Goal: Task Accomplishment & Management: Complete application form

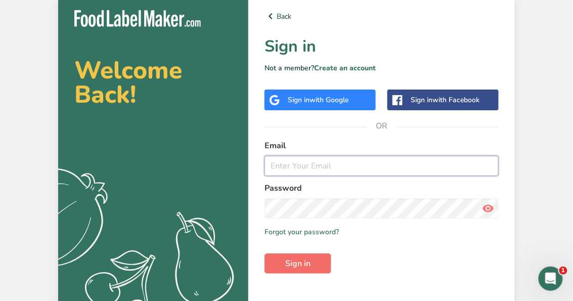
type input "[EMAIL_ADDRESS][DOMAIN_NAME]"
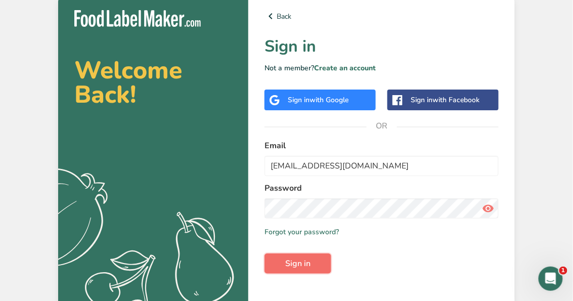
click at [289, 268] on span "Sign in" at bounding box center [297, 264] width 25 height 12
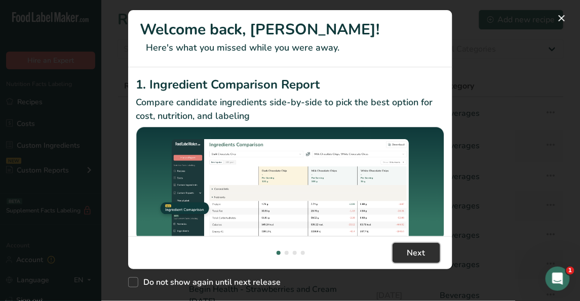
click at [393, 249] on button "Next" at bounding box center [416, 253] width 48 height 20
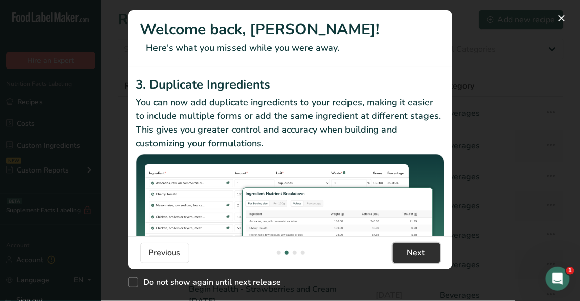
click at [396, 250] on button "Next" at bounding box center [416, 253] width 48 height 20
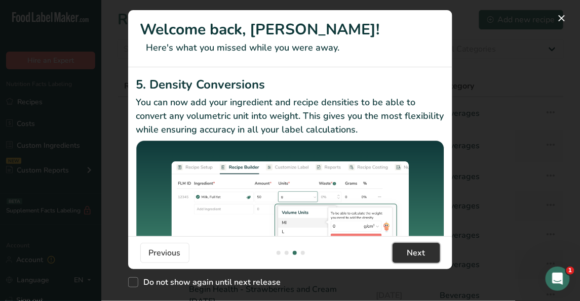
click at [404, 250] on button "Next" at bounding box center [416, 253] width 48 height 20
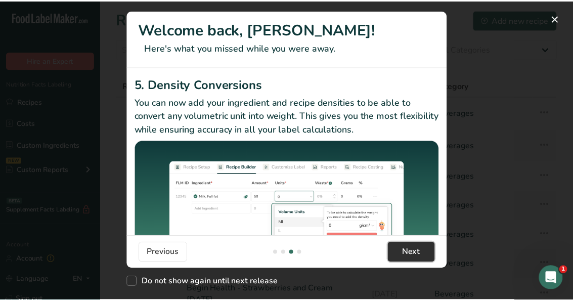
scroll to position [0, 972]
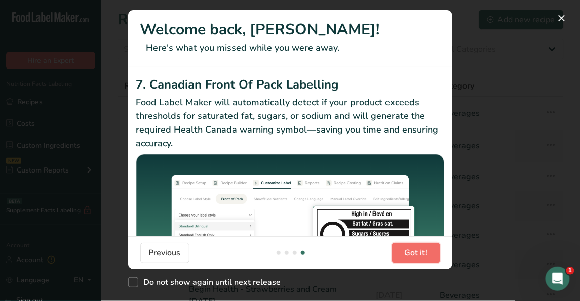
click at [404, 250] on button "Got it!" at bounding box center [416, 253] width 48 height 20
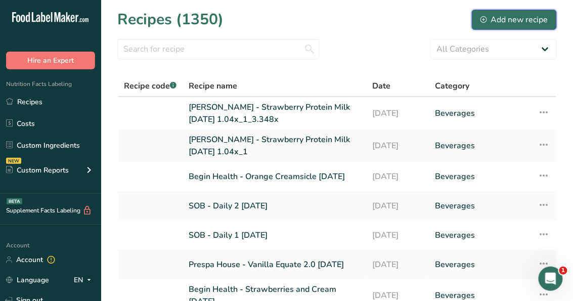
click at [489, 18] on div "Add new recipe" at bounding box center [515, 20] width 68 height 12
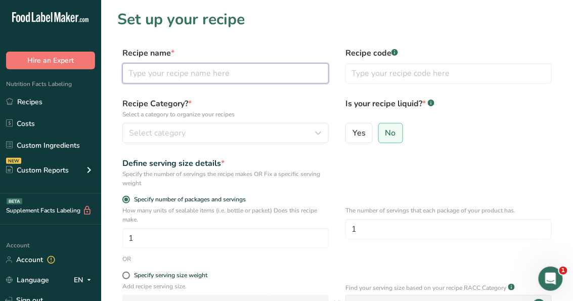
click at [161, 75] on input "text" at bounding box center [225, 73] width 207 height 20
click at [220, 74] on input "Wild Orchard Tea" at bounding box center [225, 73] width 207 height 20
type input "Wild Orchard Tea shot V1-9-15-25"
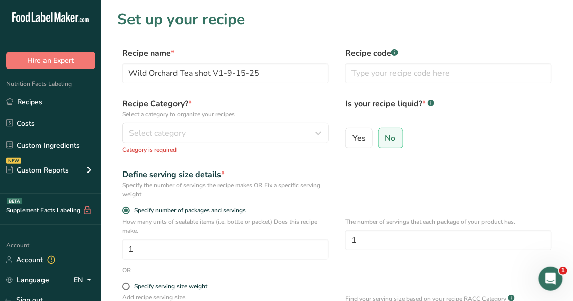
click at [478, 119] on label "Is your recipe liquid? * .a-a{fill:#347362;}.b-a{fill:#fff;}" at bounding box center [449, 111] width 207 height 26
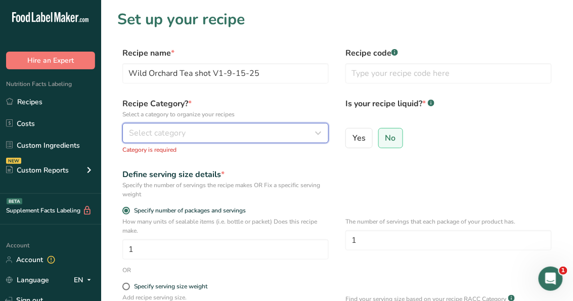
click at [189, 138] on div "Select category" at bounding box center [222, 133] width 187 height 12
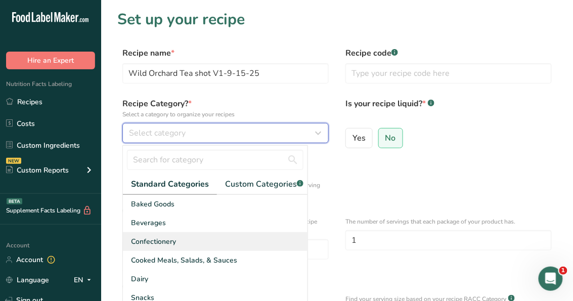
scroll to position [40, 0]
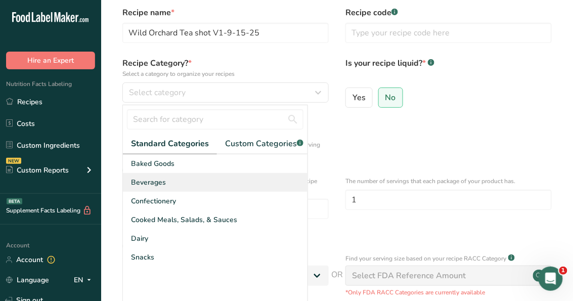
click at [199, 189] on div "Beverages" at bounding box center [215, 182] width 185 height 19
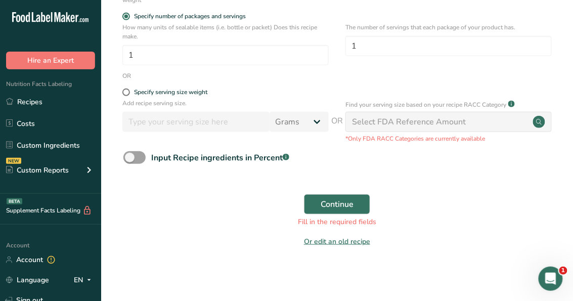
scroll to position [184, 0]
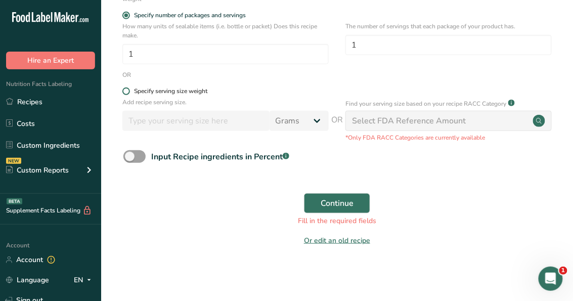
click at [131, 88] on span "Specify serving size weight" at bounding box center [168, 92] width 77 height 8
click at [129, 88] on input "Specify serving size weight" at bounding box center [125, 91] width 7 height 7
radio input "true"
radio input "false"
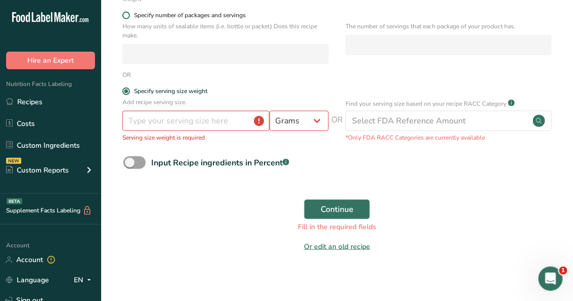
click at [125, 16] on span at bounding box center [126, 16] width 8 height 8
click at [125, 16] on input "Specify number of packages and servings" at bounding box center [125, 15] width 7 height 7
radio input "true"
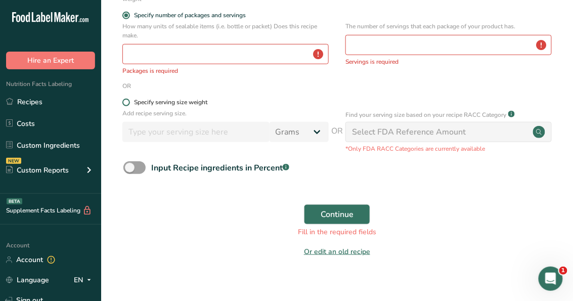
click at [124, 103] on div "Specify serving size weight" at bounding box center [337, 104] width 440 height 10
click at [128, 101] on span at bounding box center [126, 103] width 8 height 8
click at [128, 101] on input "Specify serving size weight" at bounding box center [125, 102] width 7 height 7
radio input "true"
radio input "false"
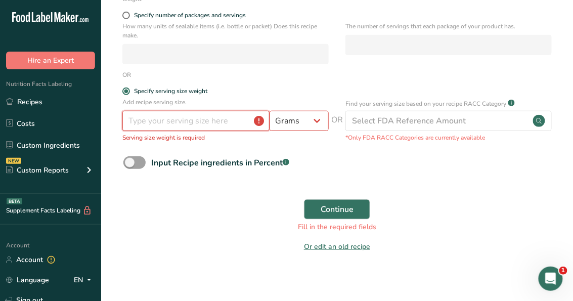
click at [142, 127] on input "number" at bounding box center [195, 121] width 147 height 20
click at [303, 124] on select "Grams kg mg mcg lb oz l mL fl oz tbsp tsp cup qt gallon" at bounding box center [299, 121] width 59 height 20
select select "17"
click at [270, 111] on select "Grams kg mg mcg lb oz l mL fl oz tbsp tsp cup qt gallon" at bounding box center [299, 121] width 59 height 20
select select "22"
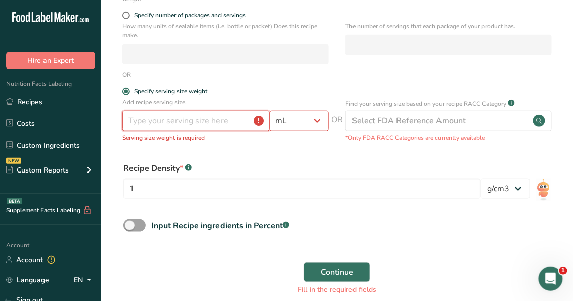
click at [207, 125] on input "number" at bounding box center [195, 121] width 147 height 20
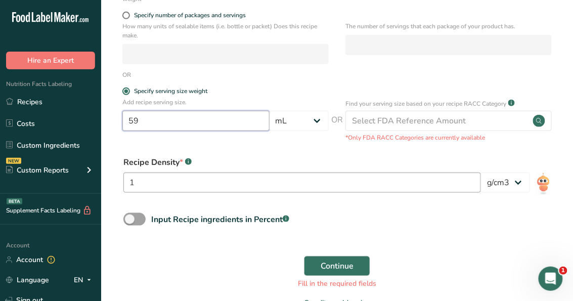
type input "59"
click at [159, 187] on input "1" at bounding box center [303, 183] width 358 height 20
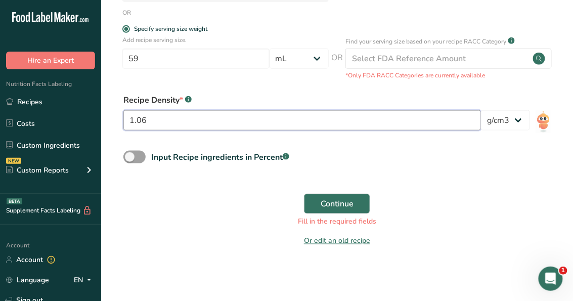
scroll to position [247, 0]
type input "1.06"
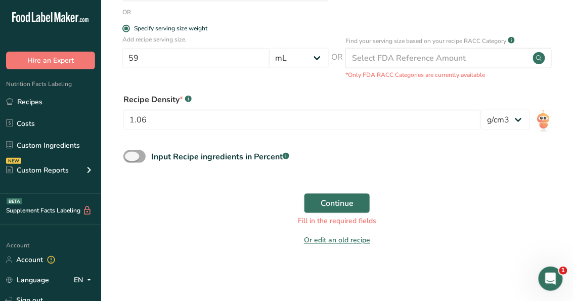
click at [148, 158] on span "Input Recipe ingredients in Percent .a-a{fill:#347362;}.b-a{fill:#fff;}" at bounding box center [218, 157] width 144 height 12
click at [130, 158] on input "Input Recipe ingredients in Percent .a-a{fill:#347362;}.b-a{fill:#fff;}" at bounding box center [127, 156] width 7 height 7
checkbox input "true"
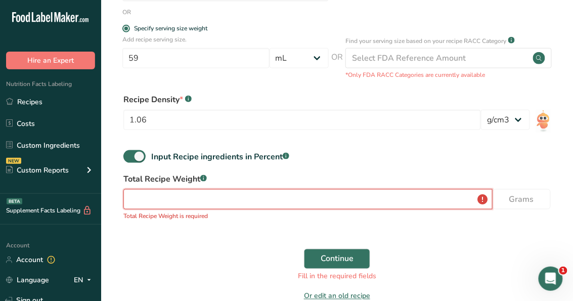
click at [262, 203] on input "number" at bounding box center [308, 199] width 369 height 20
click at [204, 198] on input "number" at bounding box center [308, 199] width 369 height 20
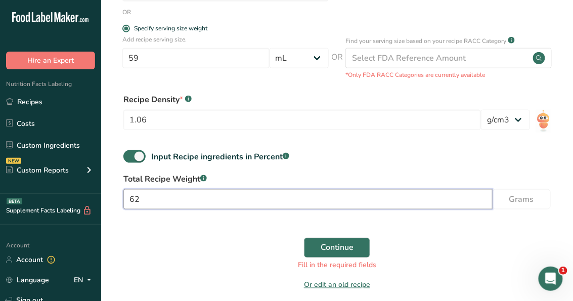
type input "62"
click at [304, 238] on button "Continue" at bounding box center [337, 248] width 66 height 20
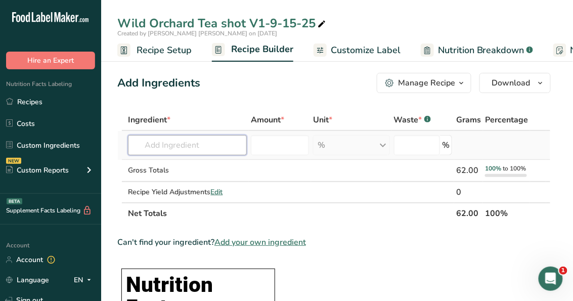
click at [200, 148] on input "text" at bounding box center [187, 145] width 118 height 20
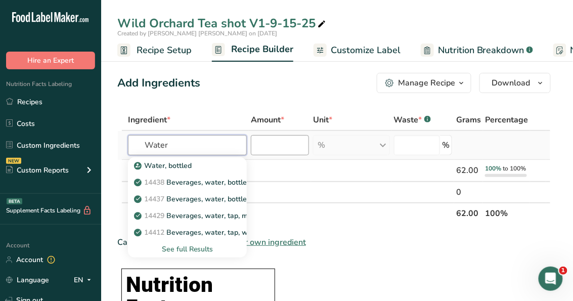
type input "Water"
click at [290, 145] on input "number" at bounding box center [280, 145] width 58 height 20
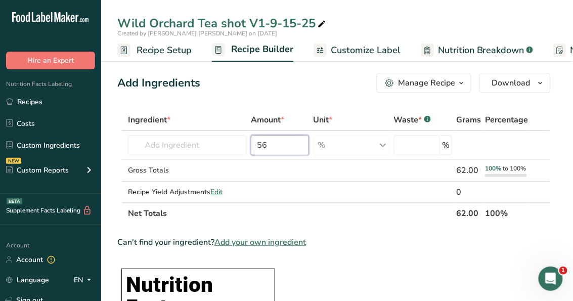
type input "56"
click at [401, 143] on input "number" at bounding box center [417, 145] width 47 height 20
type input "0"
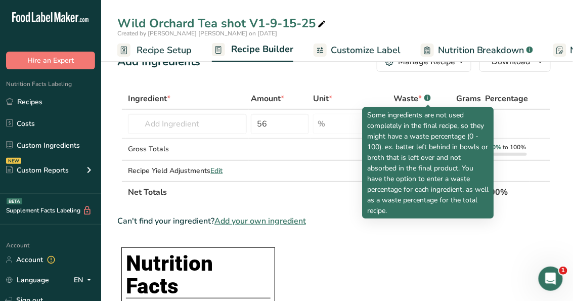
scroll to position [40, 0]
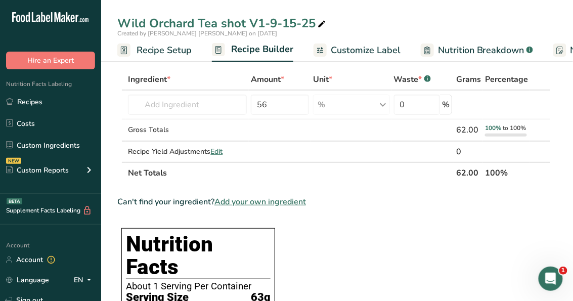
click at [503, 203] on div "Can't find your ingredient? Add your own ingredient" at bounding box center [334, 202] width 434 height 12
click at [194, 107] on input "text" at bounding box center [187, 105] width 118 height 20
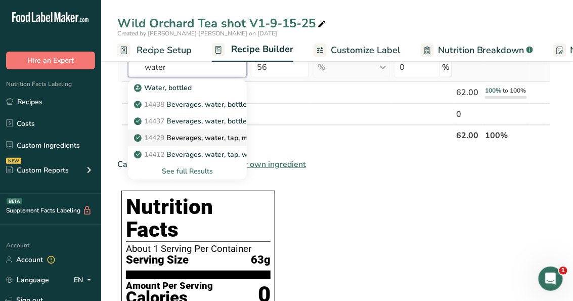
scroll to position [81, 0]
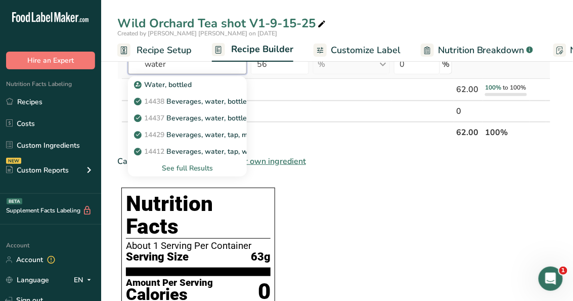
type input "water"
click at [193, 165] on div "See full Results" at bounding box center [187, 168] width 102 height 11
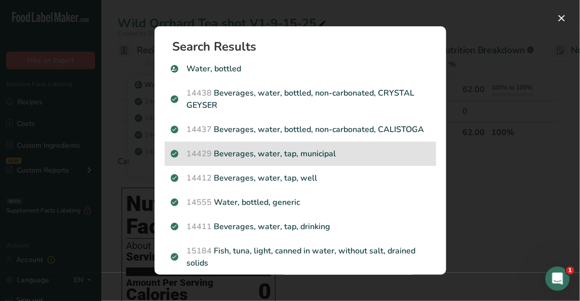
click at [299, 157] on p "14429 [GEOGRAPHIC_DATA], water, tap, municipal" at bounding box center [300, 154] width 259 height 12
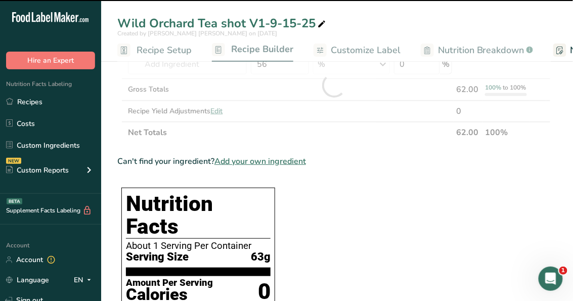
type input "0"
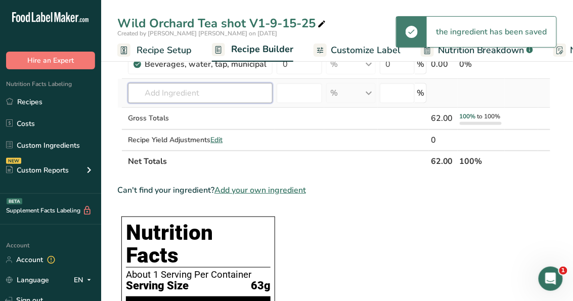
click at [164, 92] on input "text" at bounding box center [200, 93] width 145 height 20
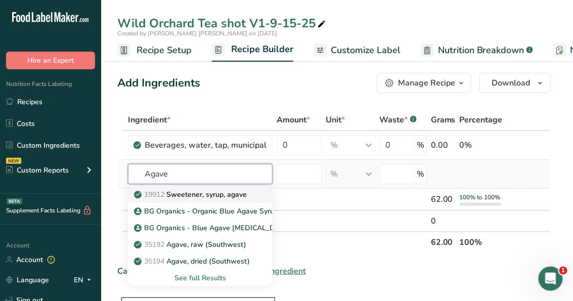
type input "Agave"
click at [205, 199] on link "19912 Sweetener, syrup, agave" at bounding box center [200, 194] width 145 height 17
type input "Sweetener, syrup, agave"
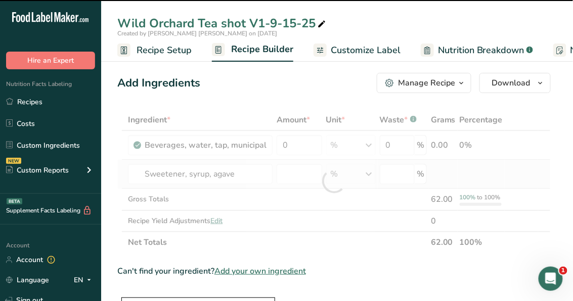
type input "0"
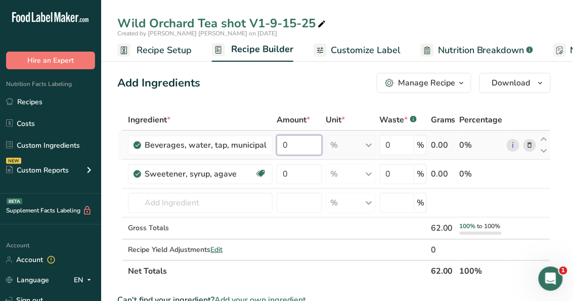
click at [303, 148] on input "0" at bounding box center [299, 145] width 45 height 20
type input "56"
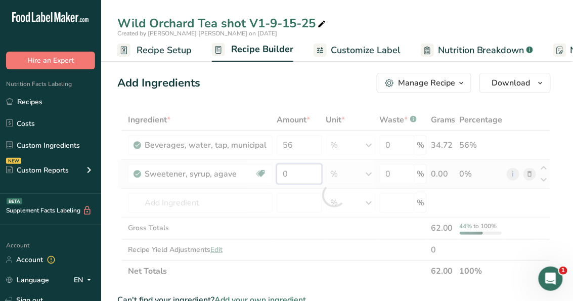
click at [288, 177] on div "Ingredient * Amount * Unit * Waste * .a-a{fill:#347362;}.b-a{fill:#fff;} Grams …" at bounding box center [334, 195] width 434 height 173
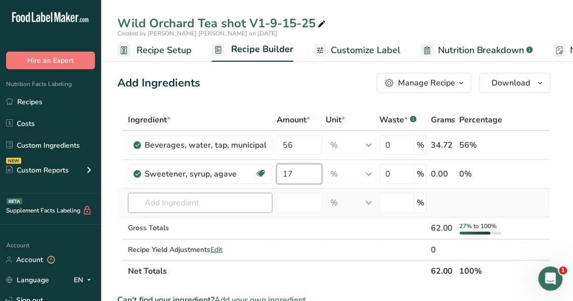
type input "17"
click at [249, 205] on div "Ingredient * Amount * Unit * Waste * .a-a{fill:#347362;}.b-a{fill:#fff;} Grams …" at bounding box center [334, 195] width 434 height 173
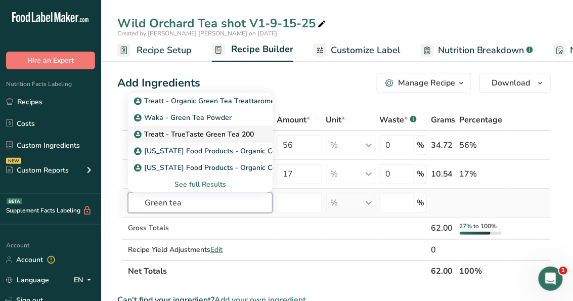
type input "Green tea"
click at [217, 132] on p "Treatt - TrueTaste Green Tea 200" at bounding box center [195, 134] width 118 height 11
type input "Treatt - TrueTaste Green Tea 200"
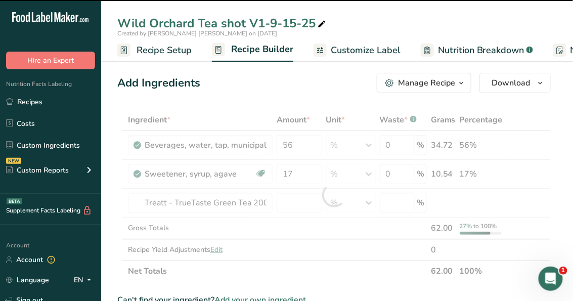
type input "0"
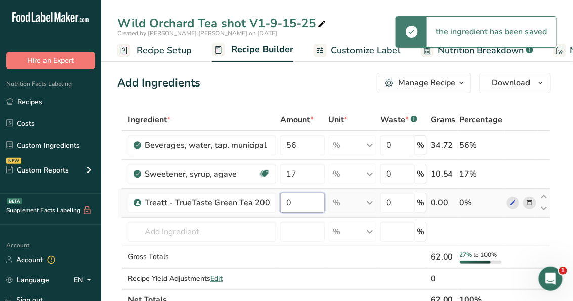
click at [307, 207] on input "0" at bounding box center [302, 203] width 45 height 20
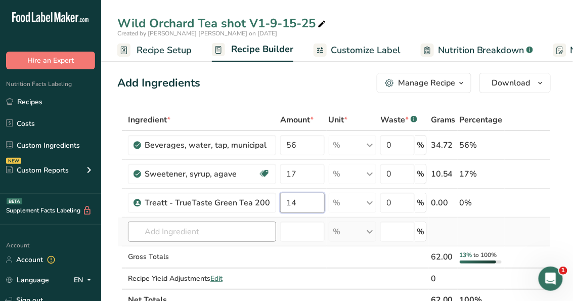
type input "14"
click at [170, 230] on div "Ingredient * Amount * Unit * Waste * .a-a{fill:#347362;}.b-a{fill:#fff;} Grams …" at bounding box center [334, 209] width 434 height 201
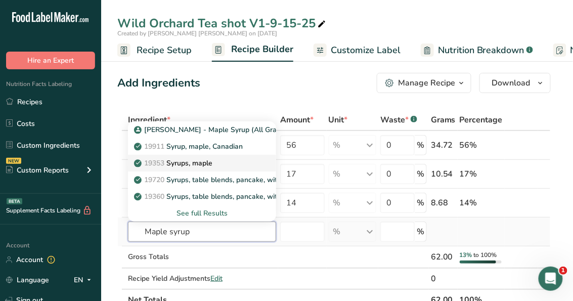
type input "Maple syrup"
click at [202, 158] on p "19353 Syrups, maple" at bounding box center [174, 163] width 76 height 11
type input "Syrups, maple"
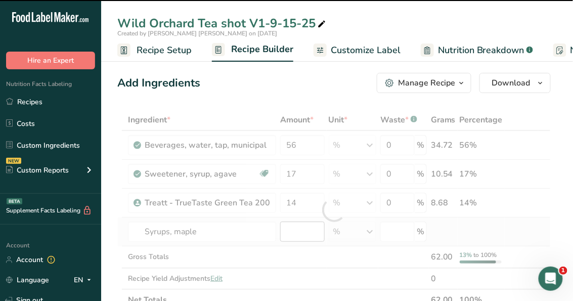
type input "0"
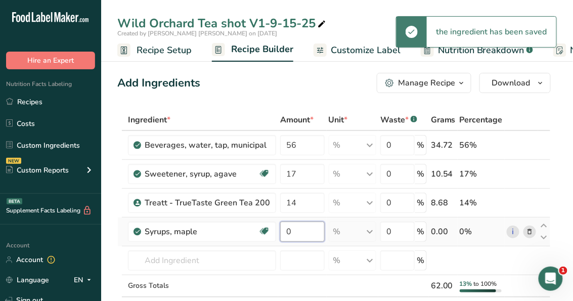
click at [292, 234] on input "0" at bounding box center [302, 232] width 45 height 20
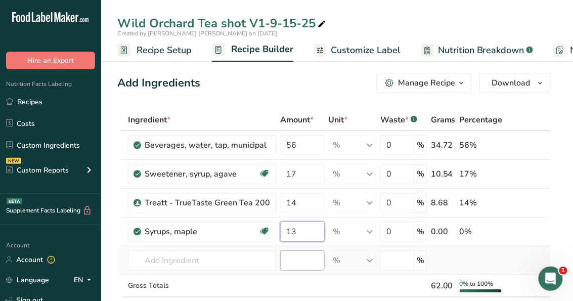
type input "13"
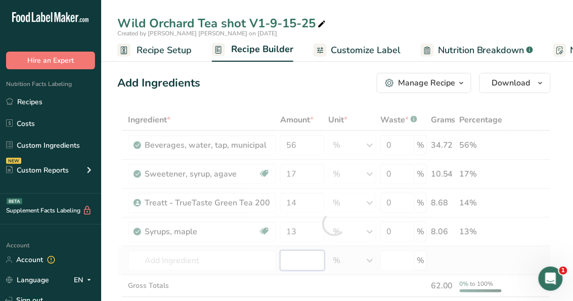
click at [291, 256] on div "Ingredient * Amount * Unit * Waste * .a-a{fill:#347362;}.b-a{fill:#fff;} Grams …" at bounding box center [334, 224] width 434 height 230
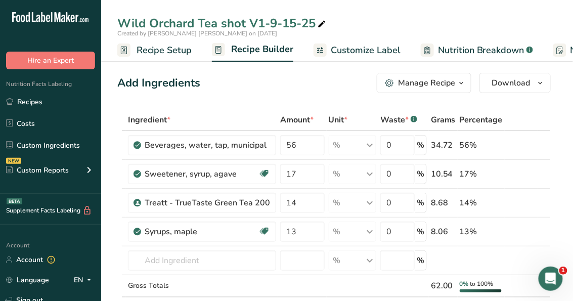
click at [458, 77] on icon "button" at bounding box center [462, 83] width 8 height 13
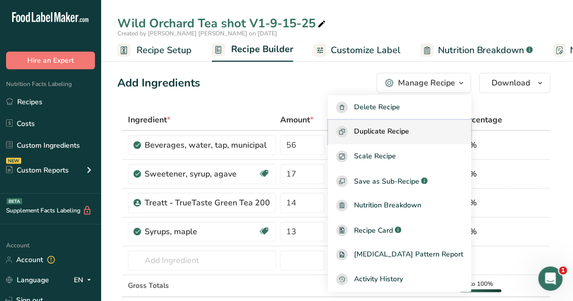
click at [409, 127] on span "Duplicate Recipe" at bounding box center [381, 132] width 55 height 12
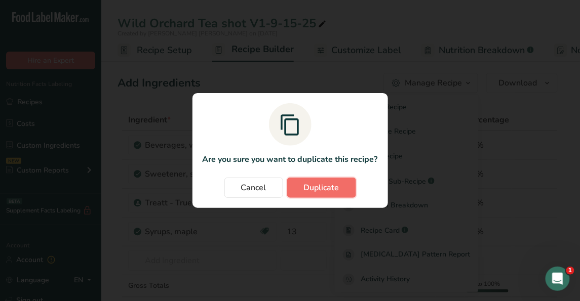
click at [324, 186] on span "Duplicate" at bounding box center [321, 188] width 35 height 12
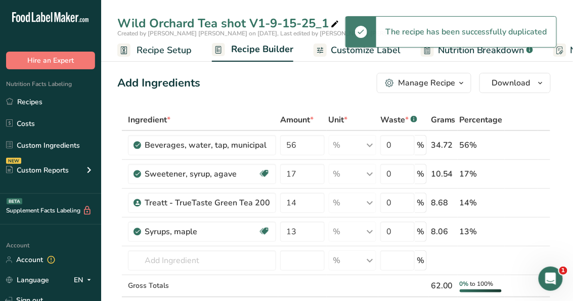
click at [261, 13] on div "Wild Orchard Tea shot V1-9-15-25_1 Created by [PERSON_NAME] [PERSON_NAME] on [D…" at bounding box center [337, 31] width 472 height 62
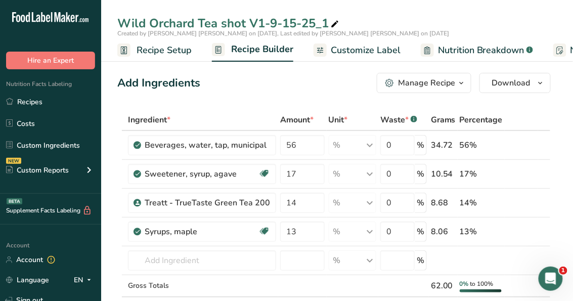
click at [334, 23] on icon at bounding box center [335, 24] width 9 height 14
drag, startPoint x: 265, startPoint y: 21, endPoint x: 260, endPoint y: 27, distance: 7.5
click at [264, 22] on input "Wild Orchard Tea shot V1-9-15-25" at bounding box center [337, 23] width 440 height 18
type input "Wild Orchard Tea shot V2-9-15-25"
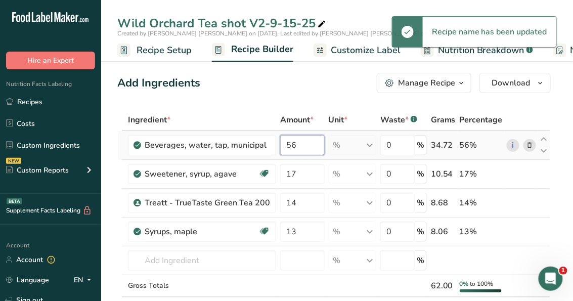
drag, startPoint x: 297, startPoint y: 145, endPoint x: 275, endPoint y: 146, distance: 22.3
click at [278, 146] on td "56" at bounding box center [302, 145] width 49 height 29
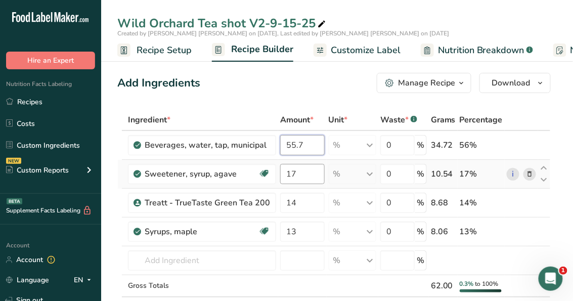
type input "55.7"
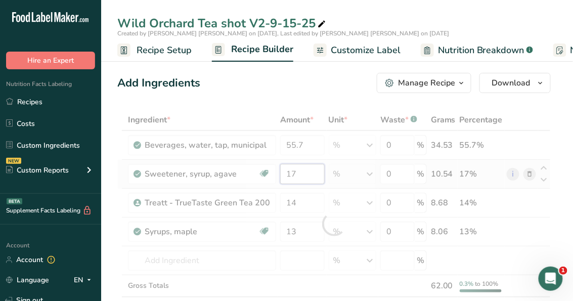
click at [303, 181] on div "Ingredient * Amount * Unit * Waste * .a-a{fill:#347362;}.b-a{fill:#fff;} Grams …" at bounding box center [334, 224] width 434 height 230
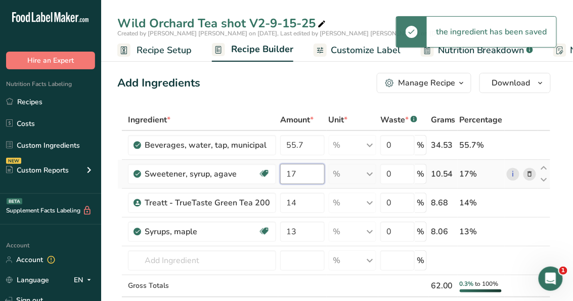
drag, startPoint x: 299, startPoint y: 174, endPoint x: 280, endPoint y: 176, distance: 18.9
click at [280, 176] on input "17" at bounding box center [302, 174] width 45 height 20
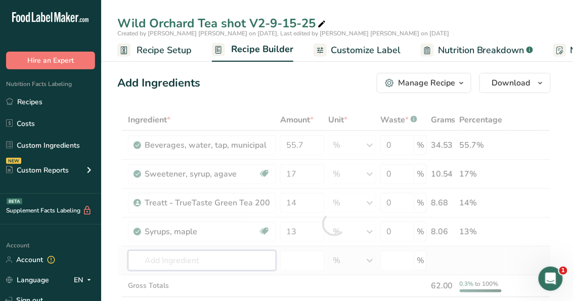
click at [193, 261] on div "Ingredient * Amount * Unit * Waste * .a-a{fill:#347362;}.b-a{fill:#fff;} Grams …" at bounding box center [334, 224] width 434 height 230
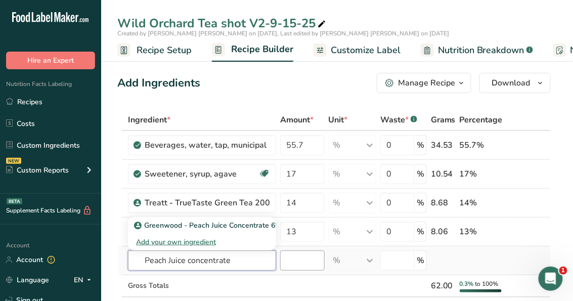
type input "Peach Juice concentrate"
click at [304, 264] on input "number" at bounding box center [302, 261] width 45 height 20
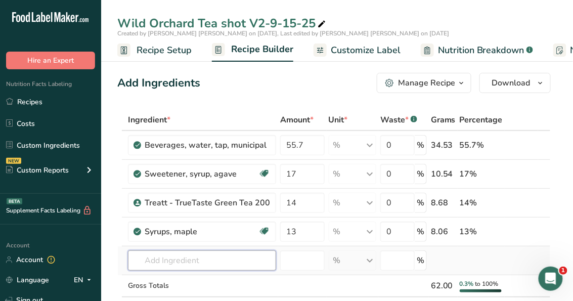
click at [241, 259] on input "text" at bounding box center [202, 261] width 148 height 20
click at [246, 255] on input "text" at bounding box center [202, 261] width 148 height 20
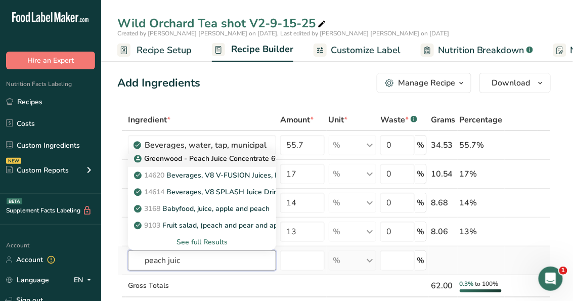
type input "peach juic"
click at [214, 163] on link "Greenwood - Peach Juice Concentrate 65 Brix" at bounding box center [202, 158] width 148 height 17
type input "Greenwood - Peach Juice Concentrate 65 Brix"
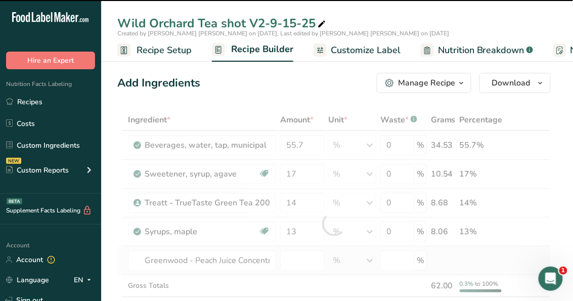
type input "0"
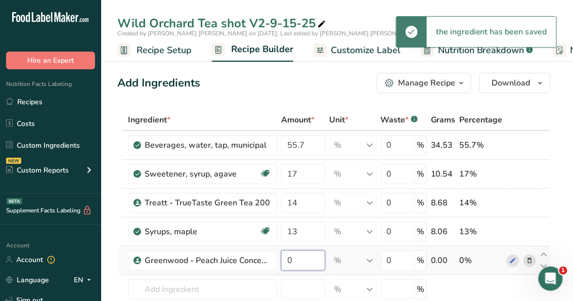
click at [309, 264] on input "0" at bounding box center [303, 261] width 44 height 20
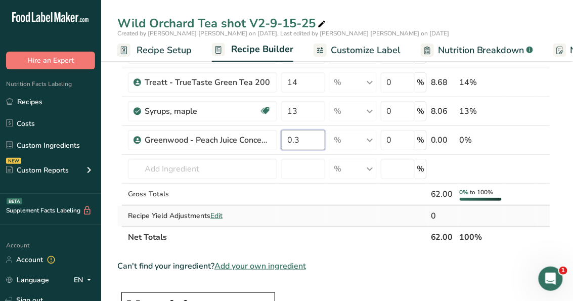
scroll to position [121, 0]
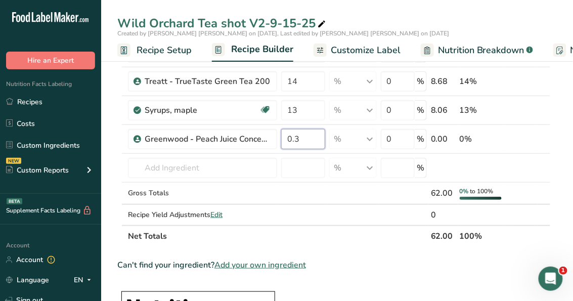
type input "0.3"
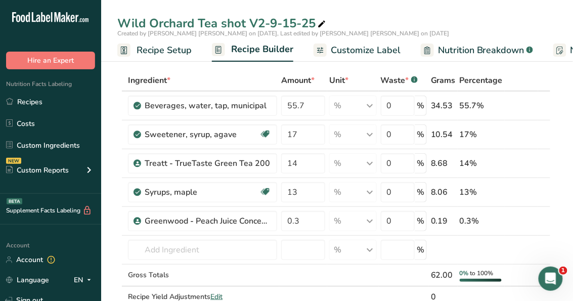
scroll to position [0, 0]
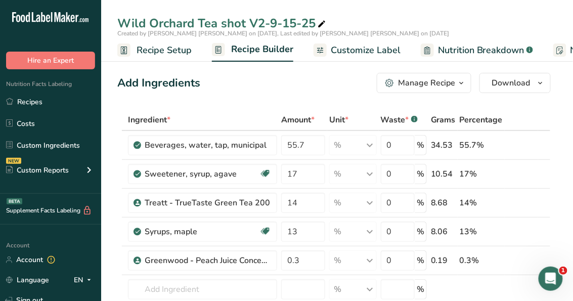
click at [429, 83] on div "Manage Recipe" at bounding box center [426, 83] width 57 height 12
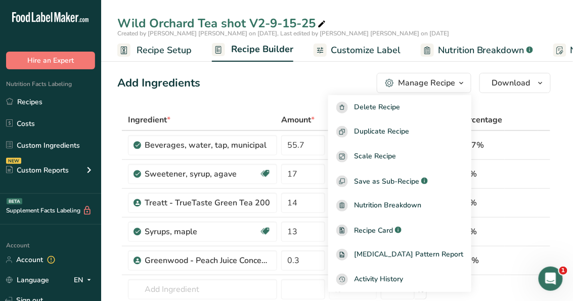
click at [259, 79] on div "Add Ingredients Manage Recipe Delete Recipe Duplicate Recipe Scale Recipe Save …" at bounding box center [334, 83] width 434 height 20
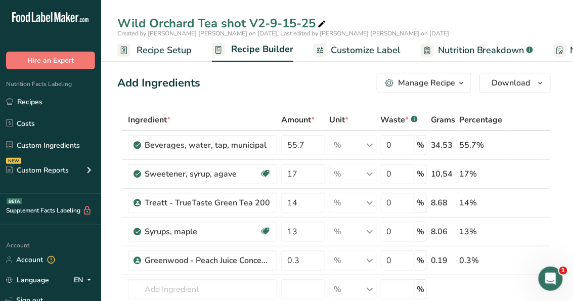
click at [148, 53] on span "Recipe Setup" at bounding box center [164, 51] width 55 height 14
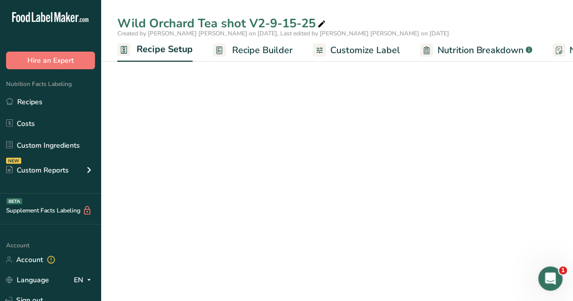
scroll to position [0, 4]
select select "17"
select select "22"
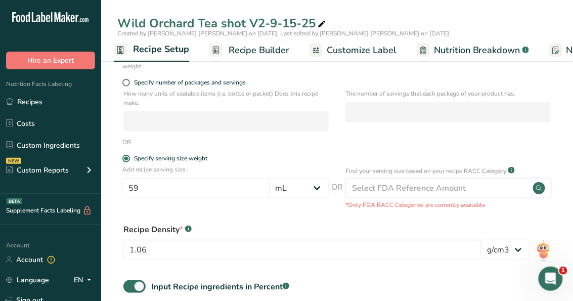
scroll to position [162, 0]
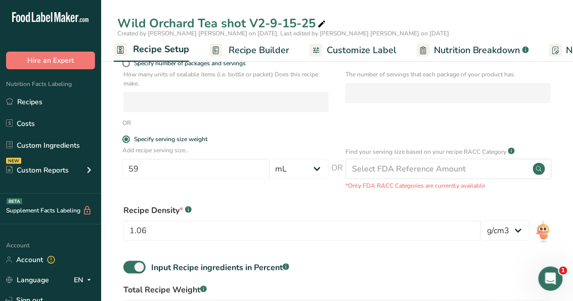
click at [506, 25] on div "Wild Orchard Tea shot V2-9-15-25" at bounding box center [337, 23] width 472 height 18
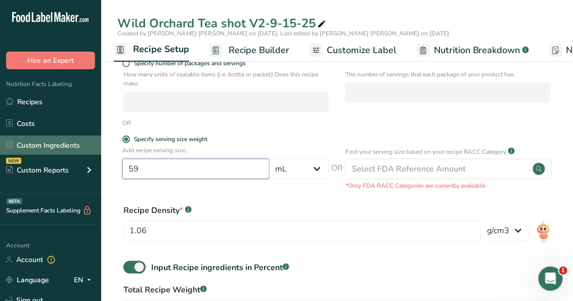
drag, startPoint x: 170, startPoint y: 169, endPoint x: 61, endPoint y: 151, distance: 110.8
click at [61, 151] on div ".a-20{fill:#fff;} Hire an Expert Nutrition Facts Labeling Recipes Costs Custom …" at bounding box center [286, 110] width 573 height 545
type input "30"
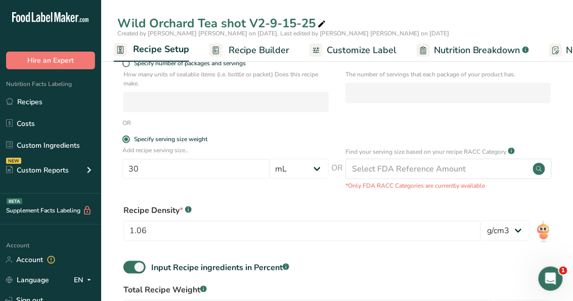
click at [382, 246] on div "1.06" at bounding box center [303, 234] width 358 height 26
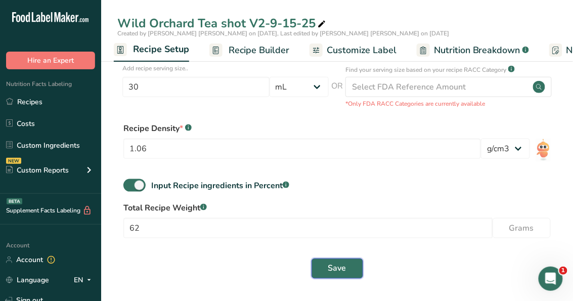
click at [343, 263] on span "Save" at bounding box center [337, 269] width 18 height 12
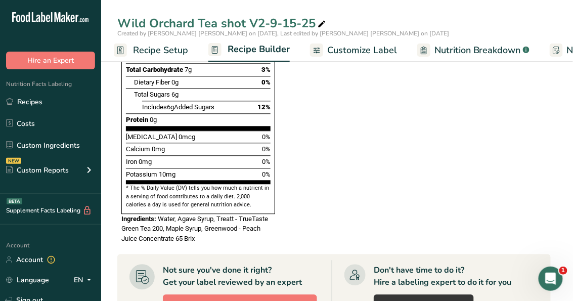
scroll to position [333, 0]
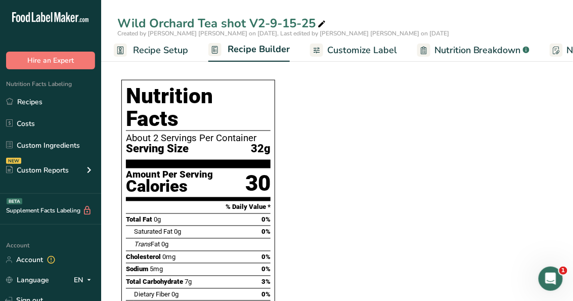
click at [137, 50] on span "Recipe Setup" at bounding box center [160, 51] width 55 height 14
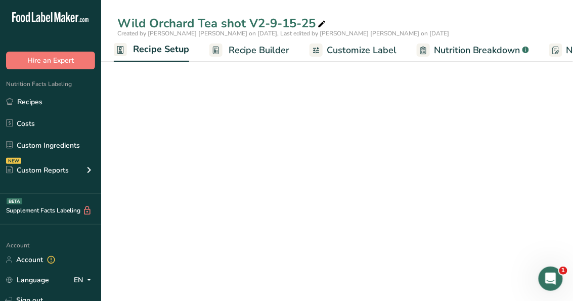
select select "17"
select select "22"
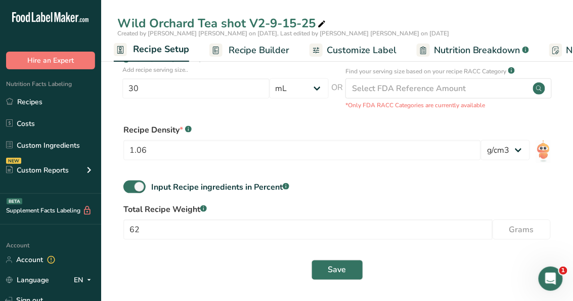
scroll to position [244, 0]
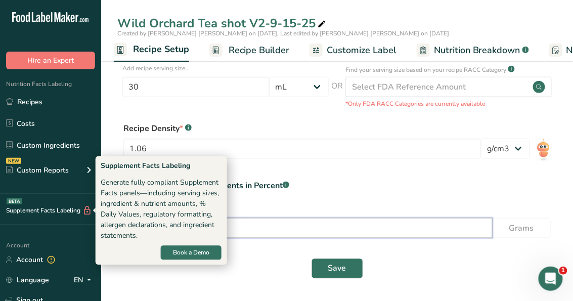
drag, startPoint x: 167, startPoint y: 223, endPoint x: 84, endPoint y: 212, distance: 84.2
click at [84, 213] on div ".a-20{fill:#fff;} Hire an Expert Nutrition Facts Labeling Recipes Costs Custom …" at bounding box center [286, 28] width 573 height 545
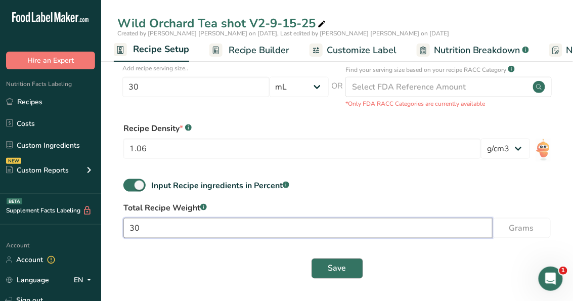
type input "30"
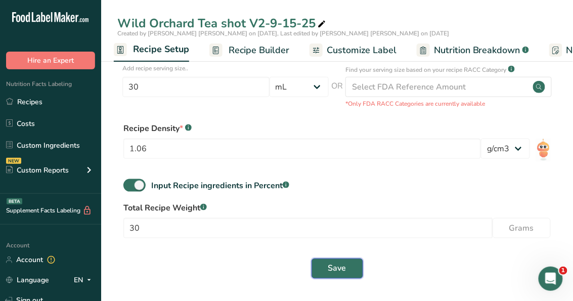
click at [334, 272] on span "Save" at bounding box center [337, 269] width 18 height 12
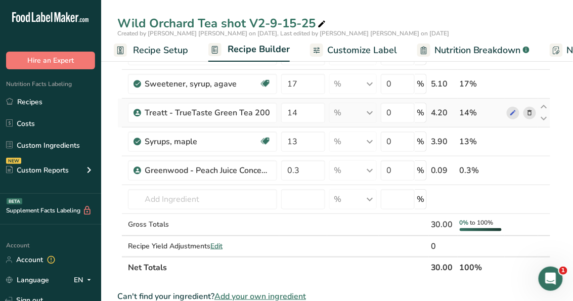
scroll to position [82, 0]
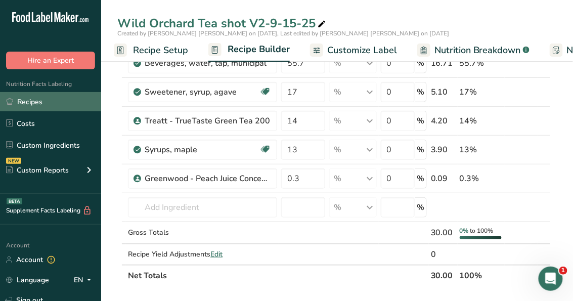
click at [55, 106] on link "Recipes" at bounding box center [50, 101] width 101 height 19
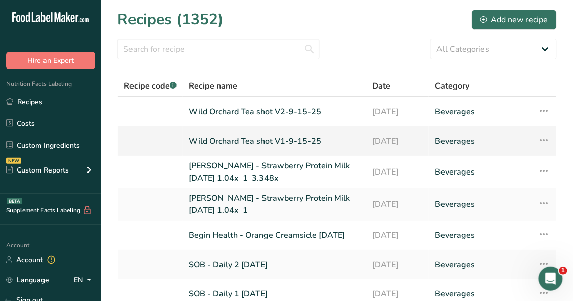
click at [266, 142] on link "Wild Orchard Tea shot V1-9-15-25" at bounding box center [275, 141] width 172 height 21
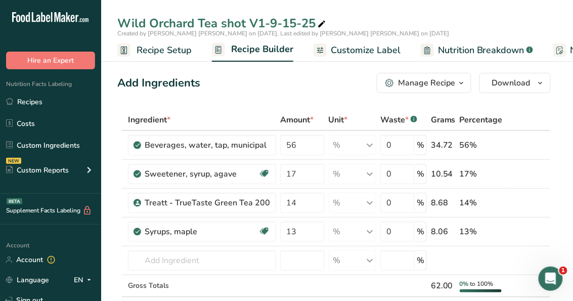
click at [166, 46] on span "Recipe Setup" at bounding box center [164, 51] width 55 height 14
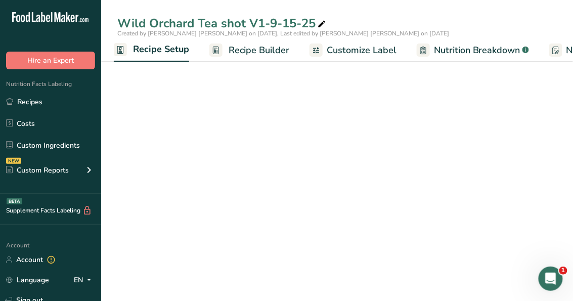
select select "17"
select select "22"
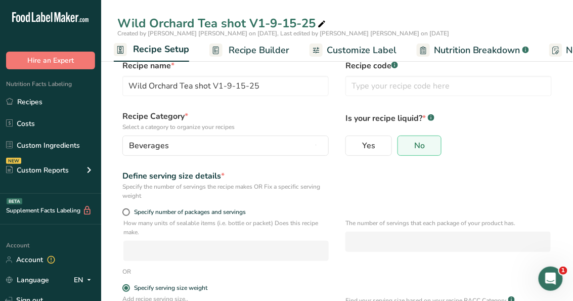
scroll to position [162, 0]
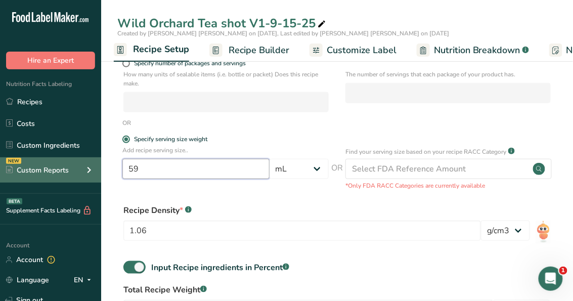
drag, startPoint x: 165, startPoint y: 167, endPoint x: 98, endPoint y: 171, distance: 67.0
click at [98, 171] on div ".a-20{fill:#fff;} Hire an Expert Nutrition Facts Labeling Recipes Costs Custom …" at bounding box center [286, 110] width 573 height 545
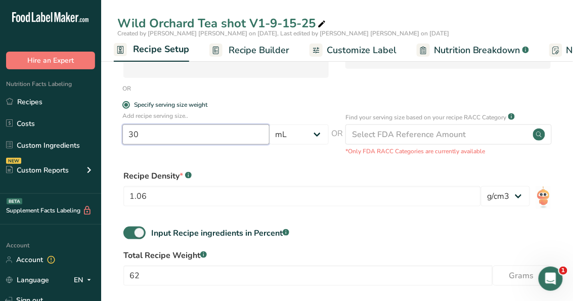
scroll to position [244, 0]
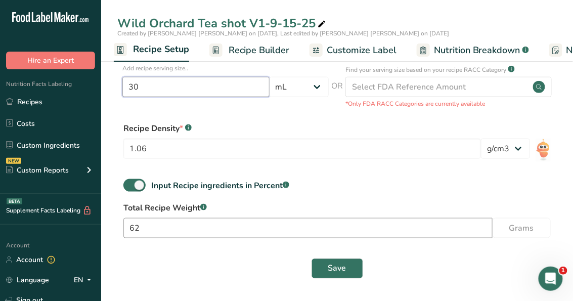
type input "30"
drag, startPoint x: 159, startPoint y: 224, endPoint x: 112, endPoint y: 230, distance: 47.0
click at [112, 230] on section "Recipe name * Wild Orchard Tea shot V1-9-15-25 Recipe code .a-a{fill:#347362;}.…" at bounding box center [337, 55] width 472 height 492
type input "30"
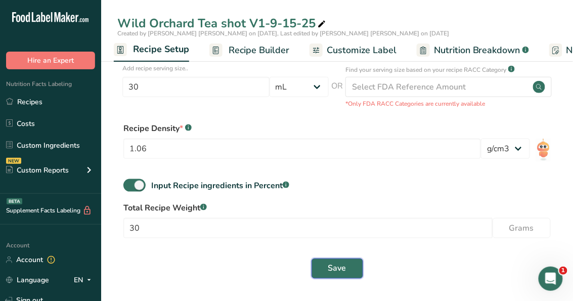
click at [352, 265] on button "Save" at bounding box center [338, 269] width 52 height 20
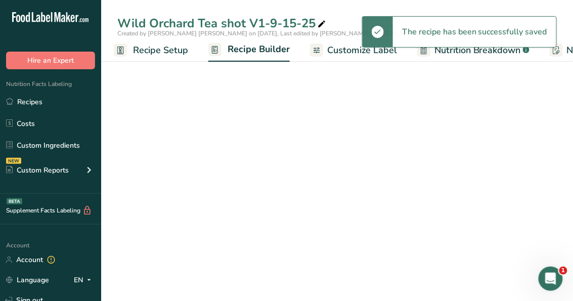
click at [202, 233] on input "30" at bounding box center [308, 228] width 369 height 20
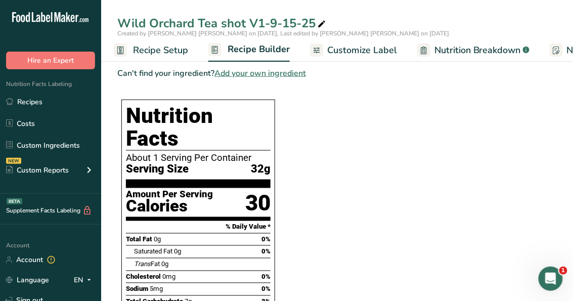
scroll to position [283, 0]
